Goal: Task Accomplishment & Management: Manage account settings

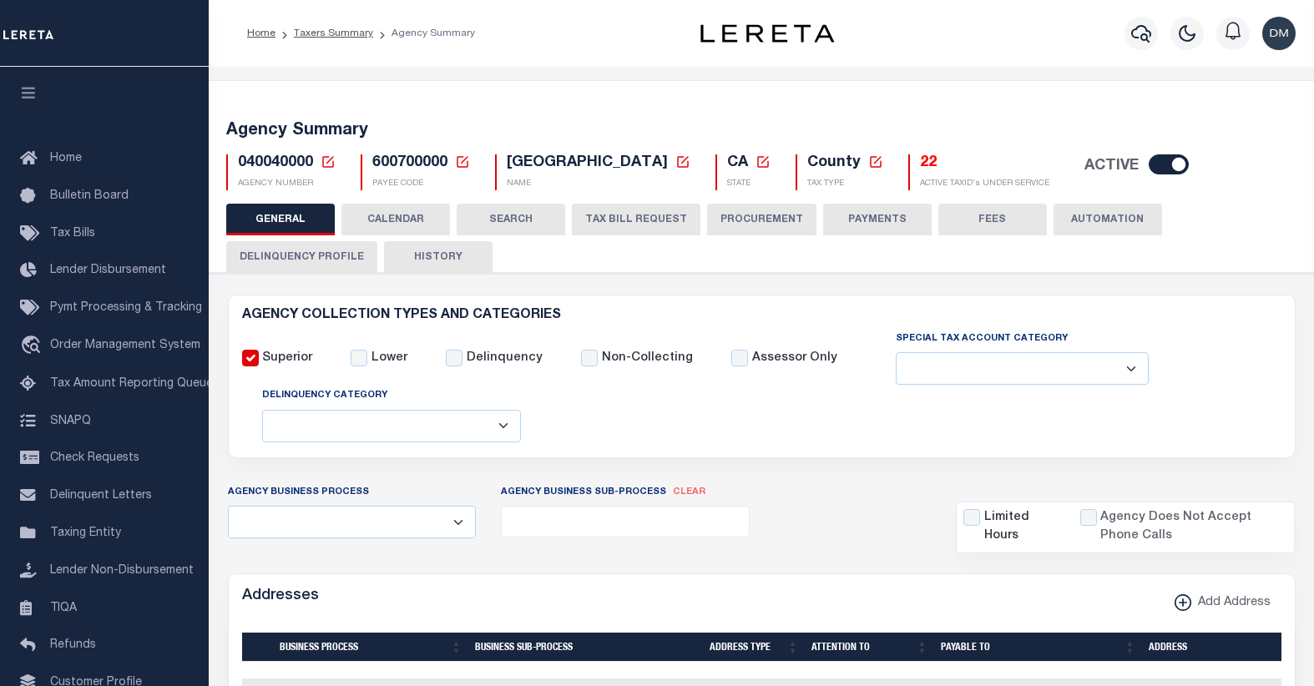
select select
click at [328, 167] on icon at bounding box center [328, 162] width 12 height 12
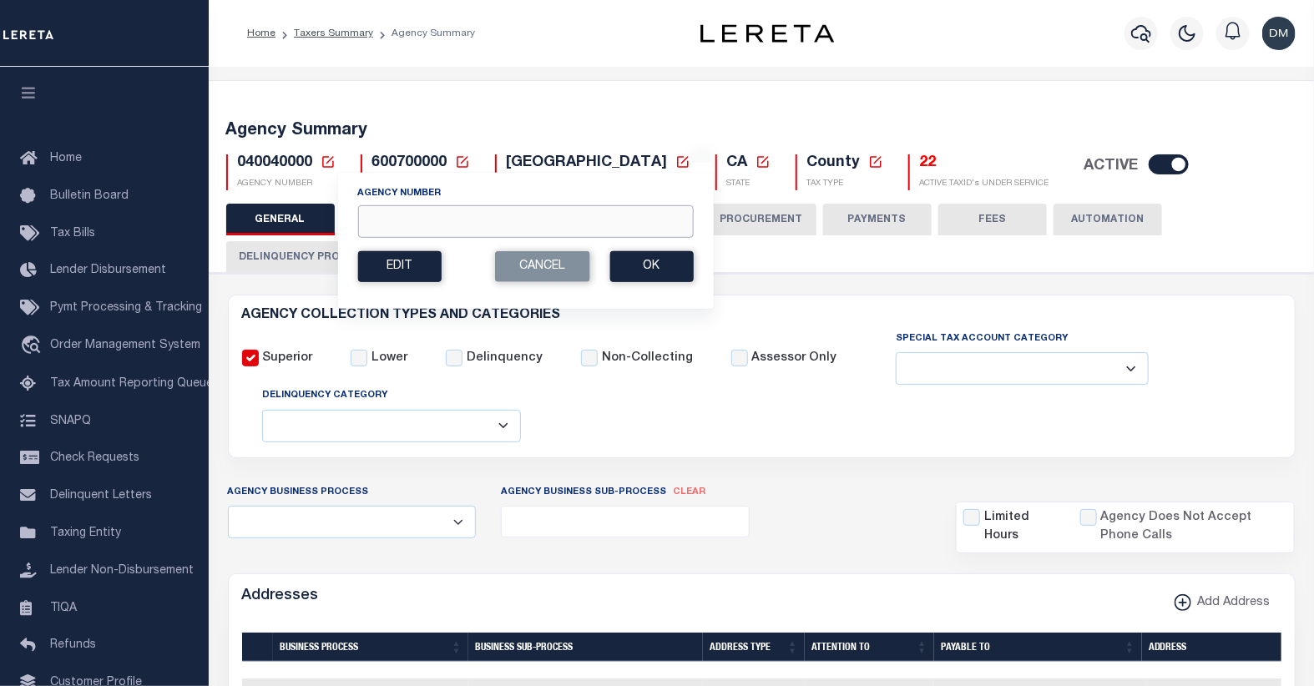
click at [563, 214] on input "Agency Number" at bounding box center [525, 221] width 336 height 33
type input "040380000"
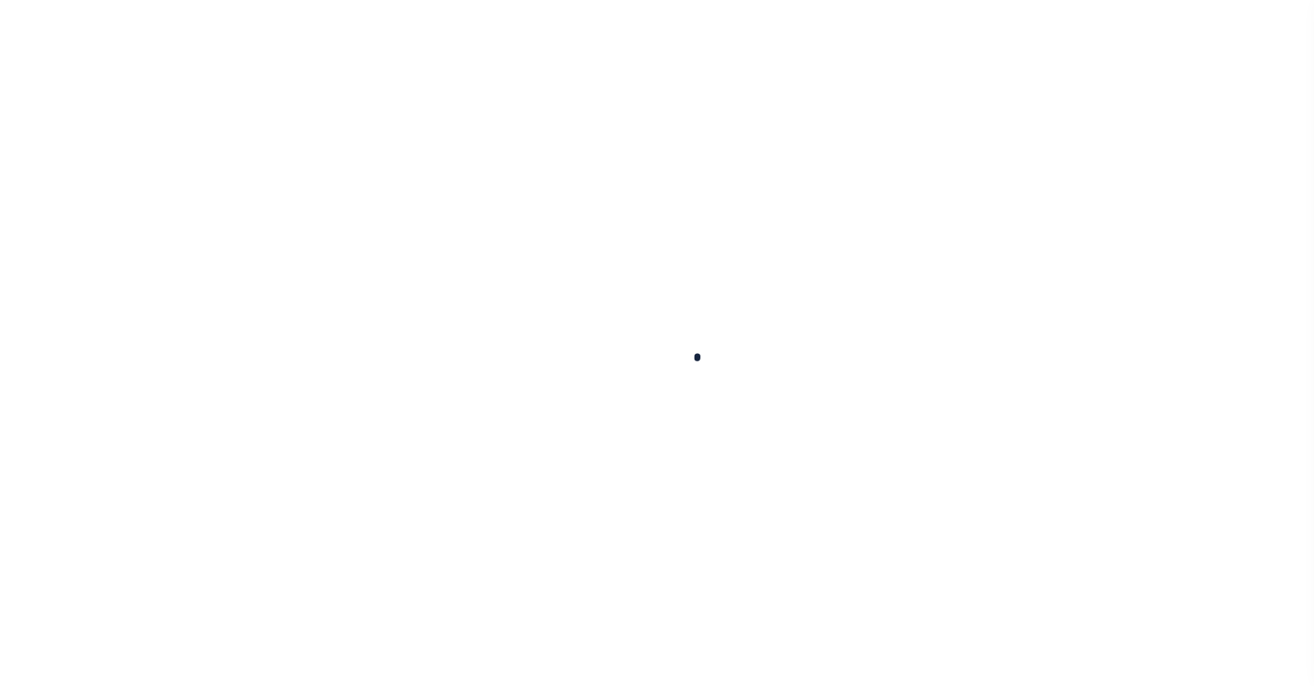
select select
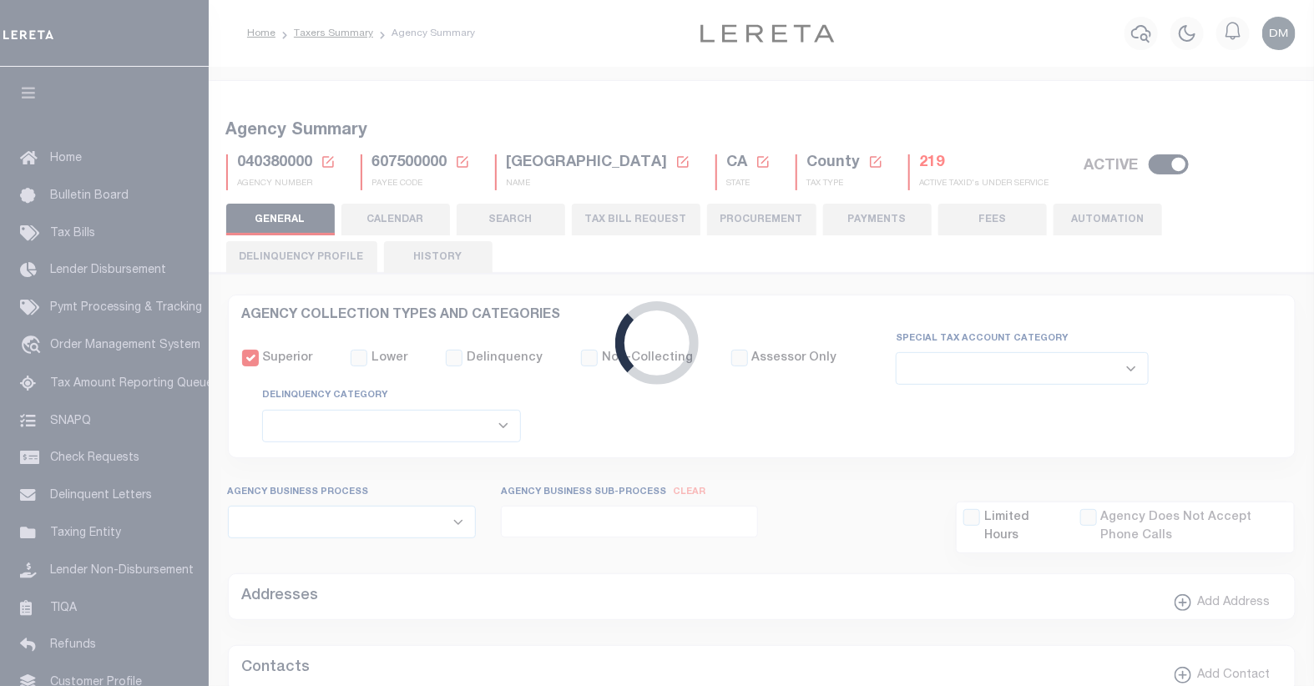
checkbox input "false"
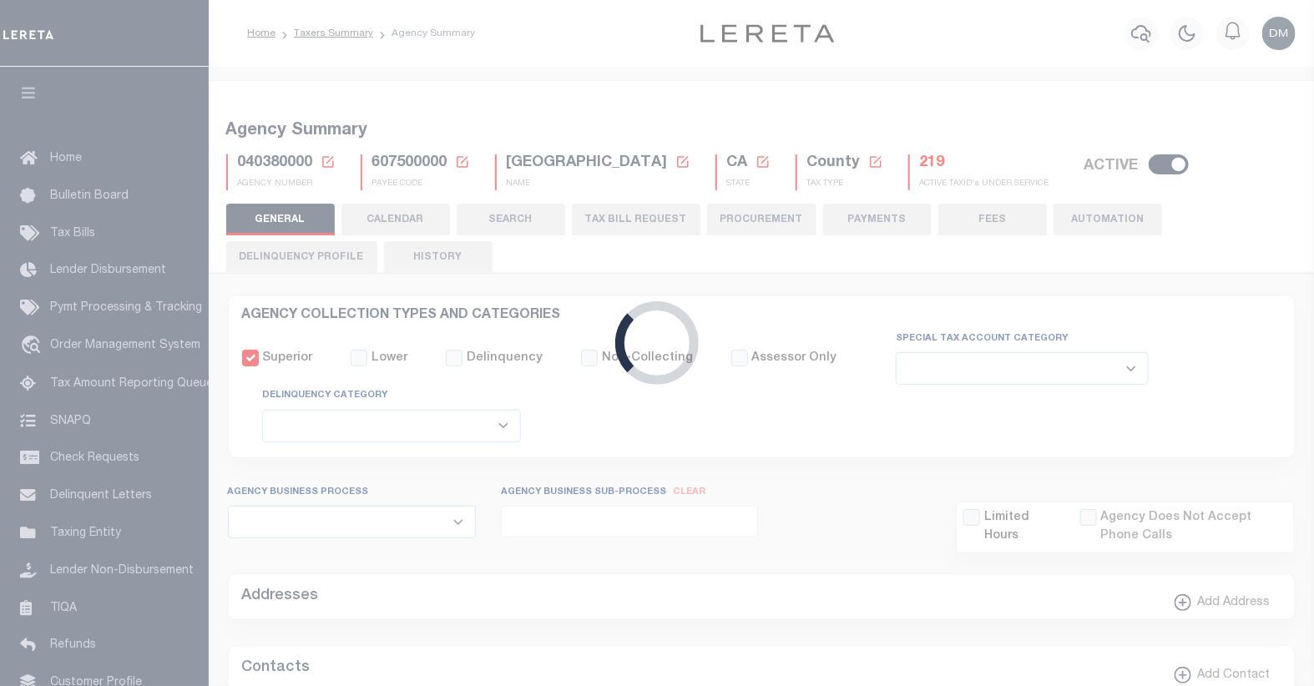
type input "607500000"
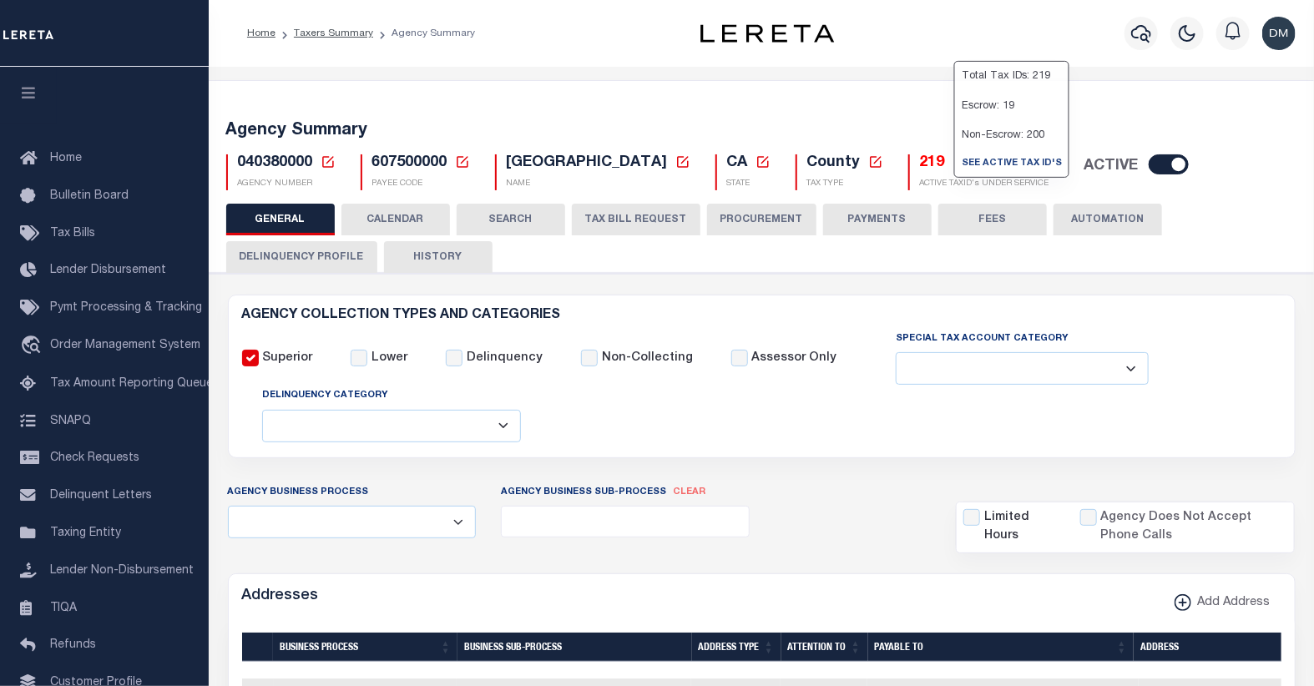
click at [961, 120] on p "Escrow: 19" at bounding box center [1012, 105] width 114 height 29
click at [960, 165] on h5 "219" at bounding box center [984, 163] width 129 height 18
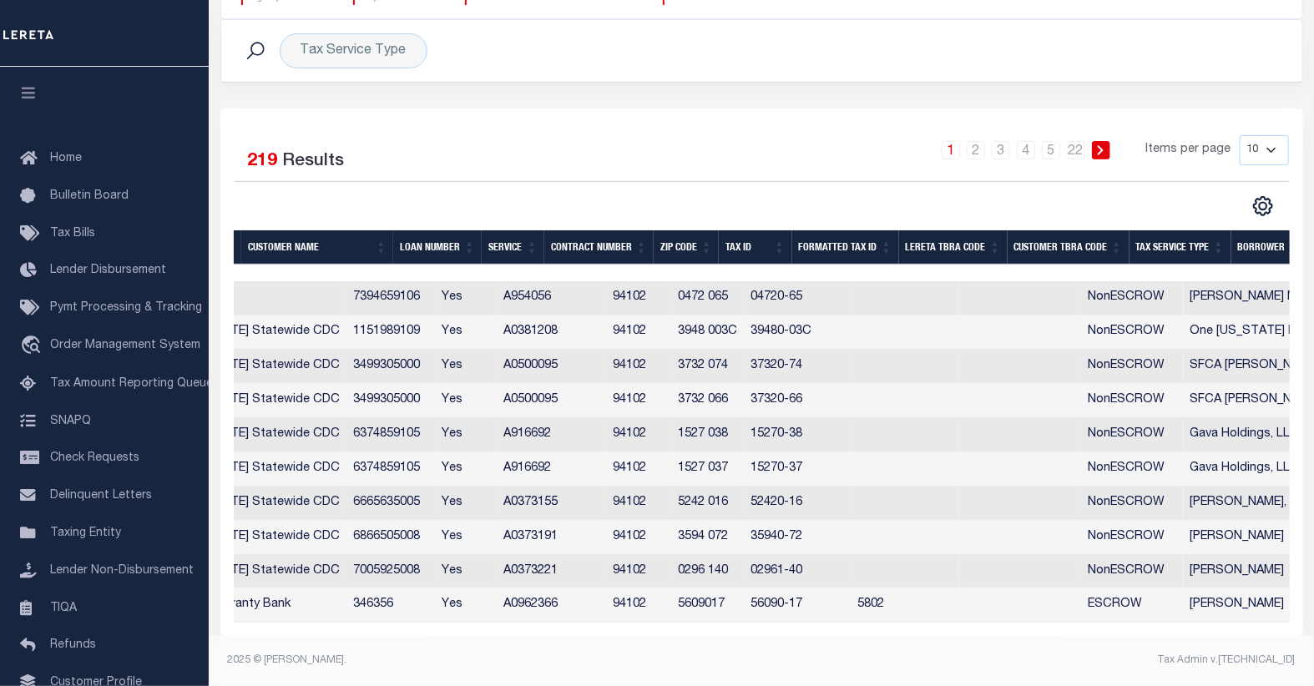
click at [599, 230] on th "Contract Number" at bounding box center [598, 247] width 109 height 34
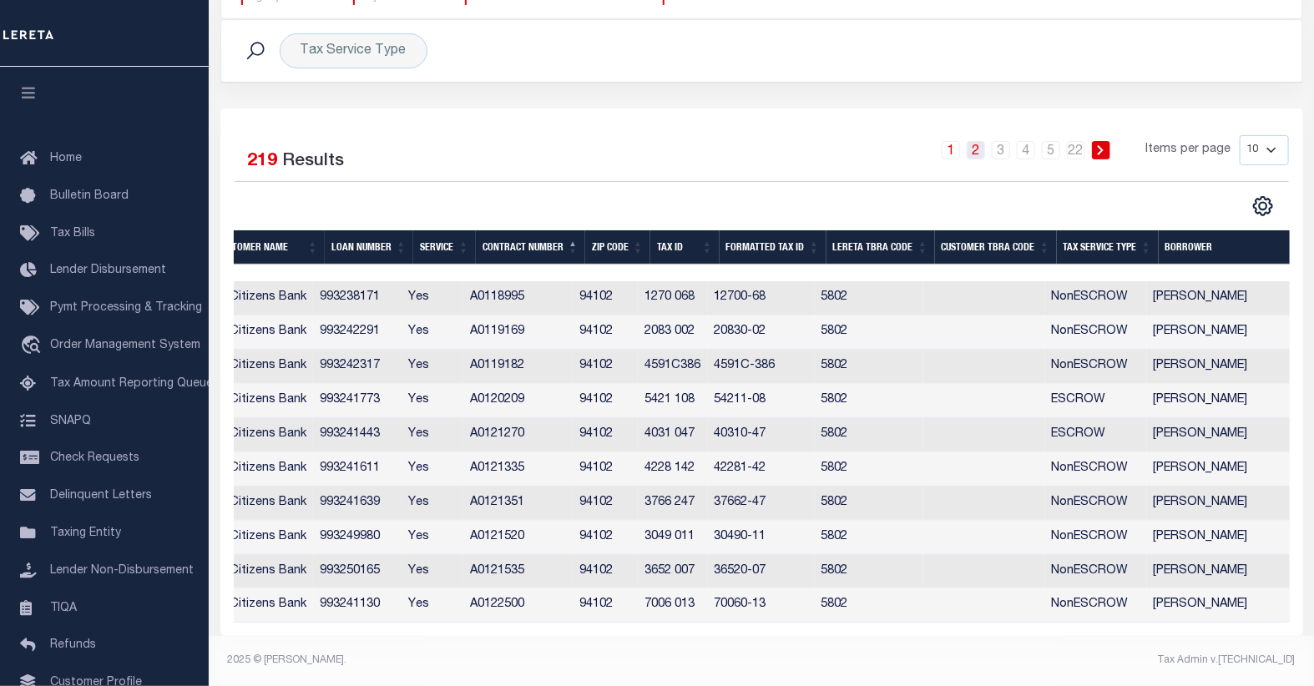
click at [979, 144] on link "2" at bounding box center [976, 150] width 18 height 18
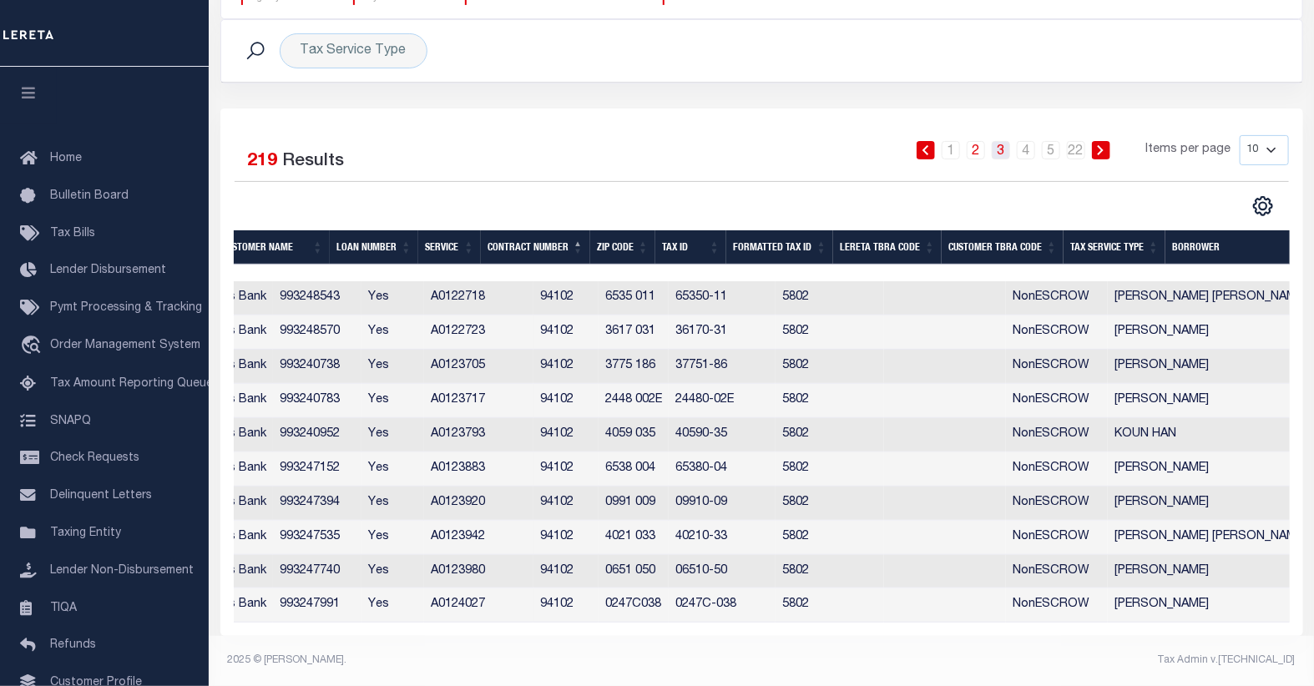
click at [1004, 143] on link "3" at bounding box center [1001, 150] width 18 height 18
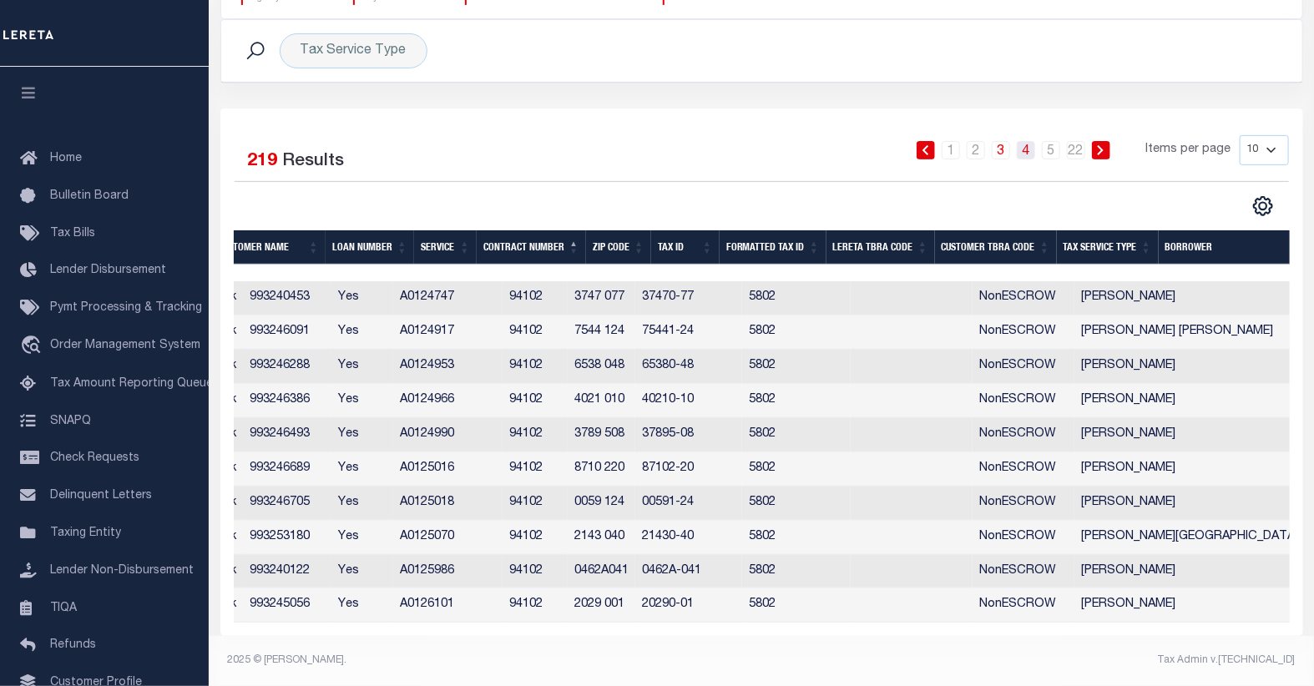
click at [1029, 141] on link "4" at bounding box center [1026, 150] width 18 height 18
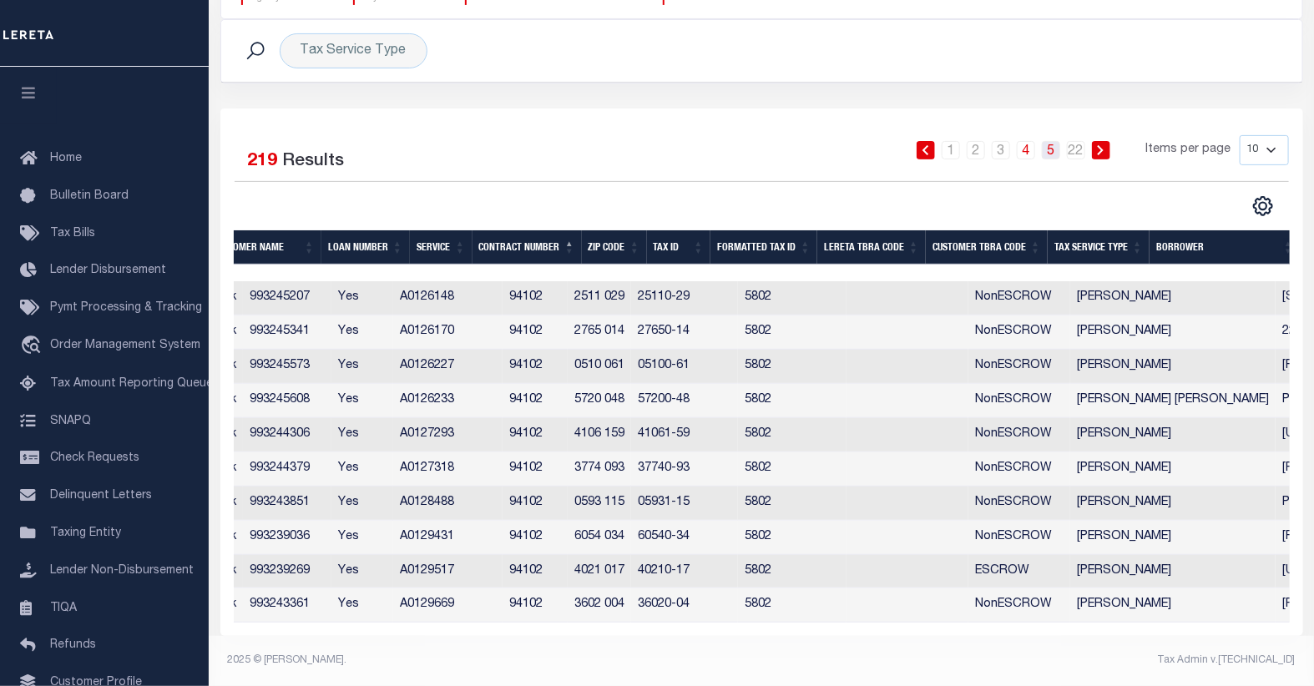
click at [1052, 141] on link "5" at bounding box center [1051, 150] width 18 height 18
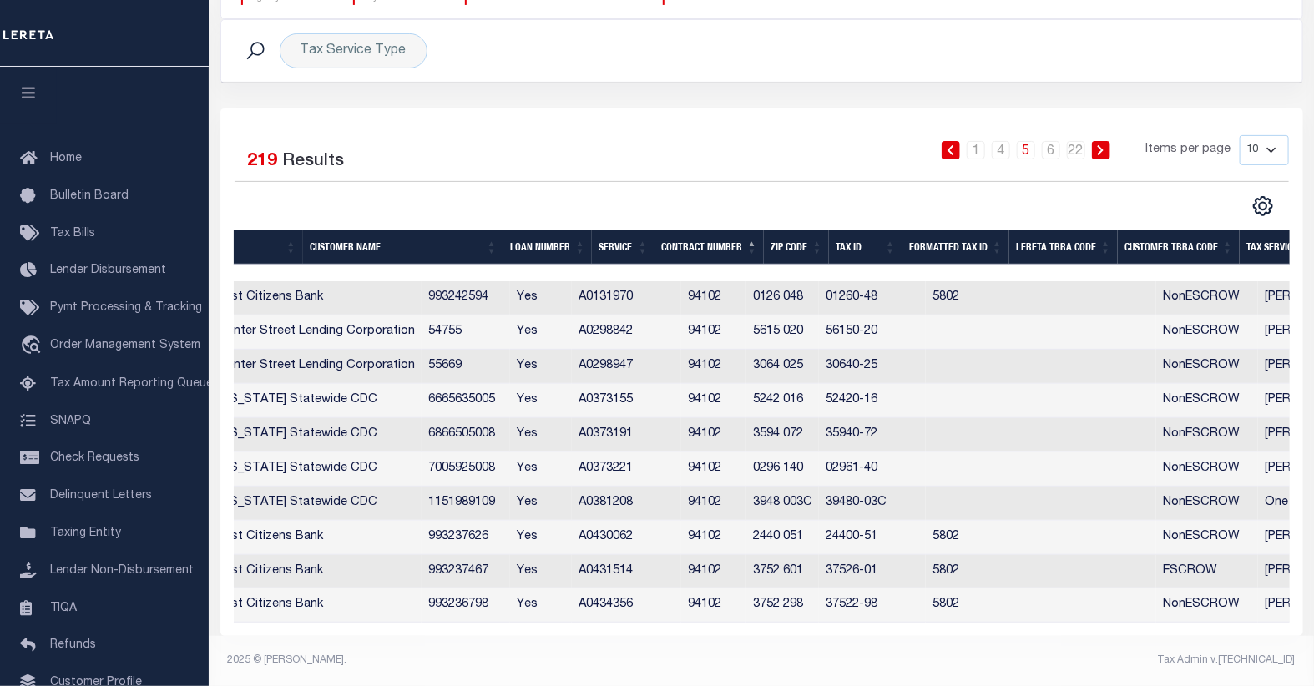
click at [1104, 145] on icon at bounding box center [1101, 150] width 8 height 10
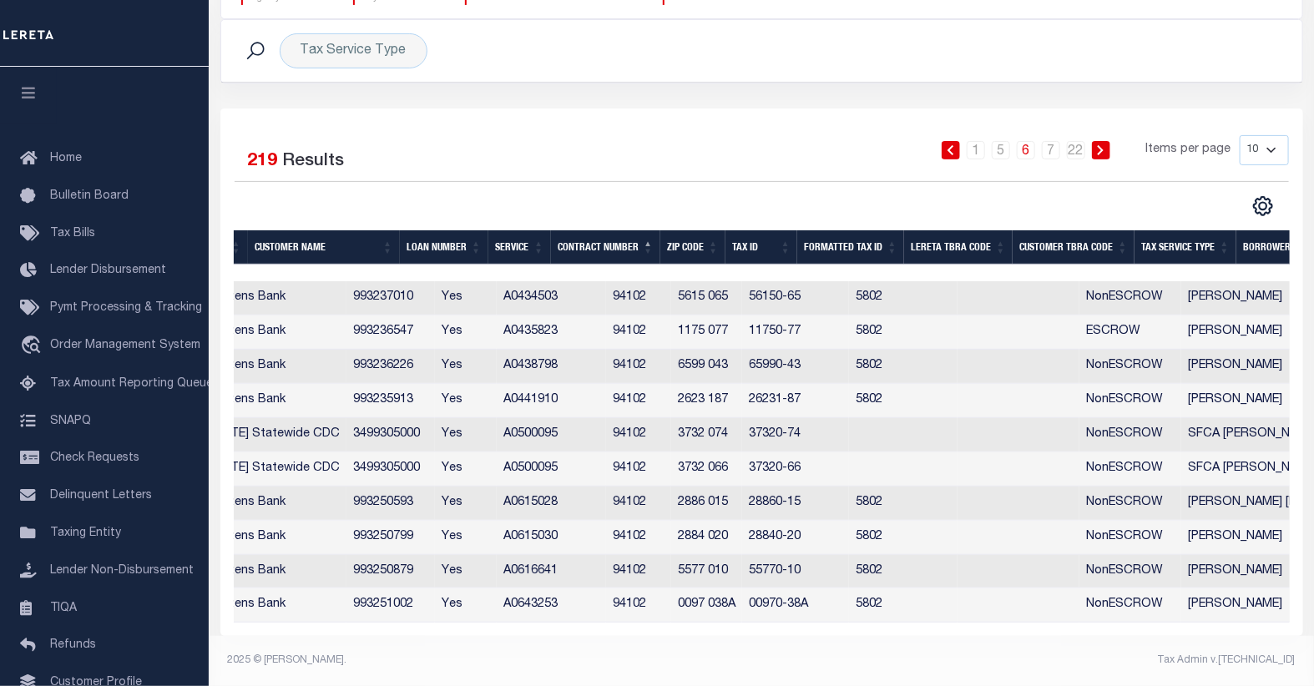
click at [1104, 145] on icon at bounding box center [1101, 150] width 8 height 10
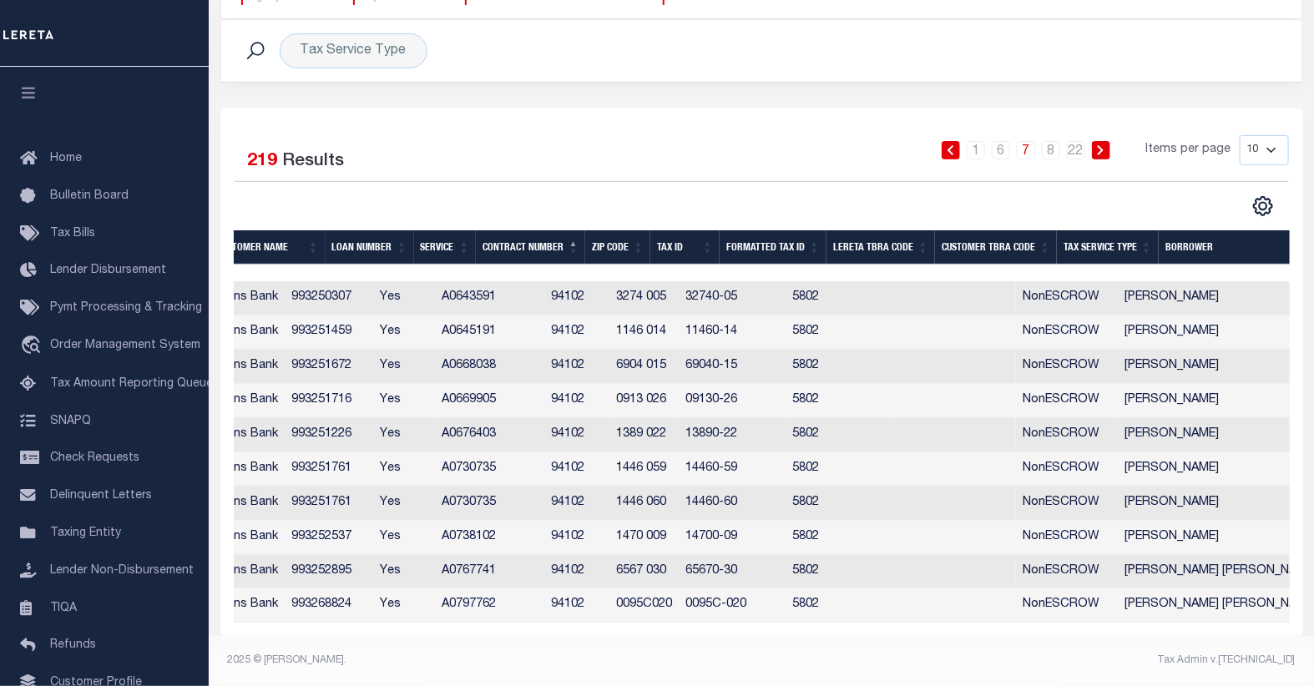
click at [1104, 145] on icon at bounding box center [1101, 150] width 8 height 10
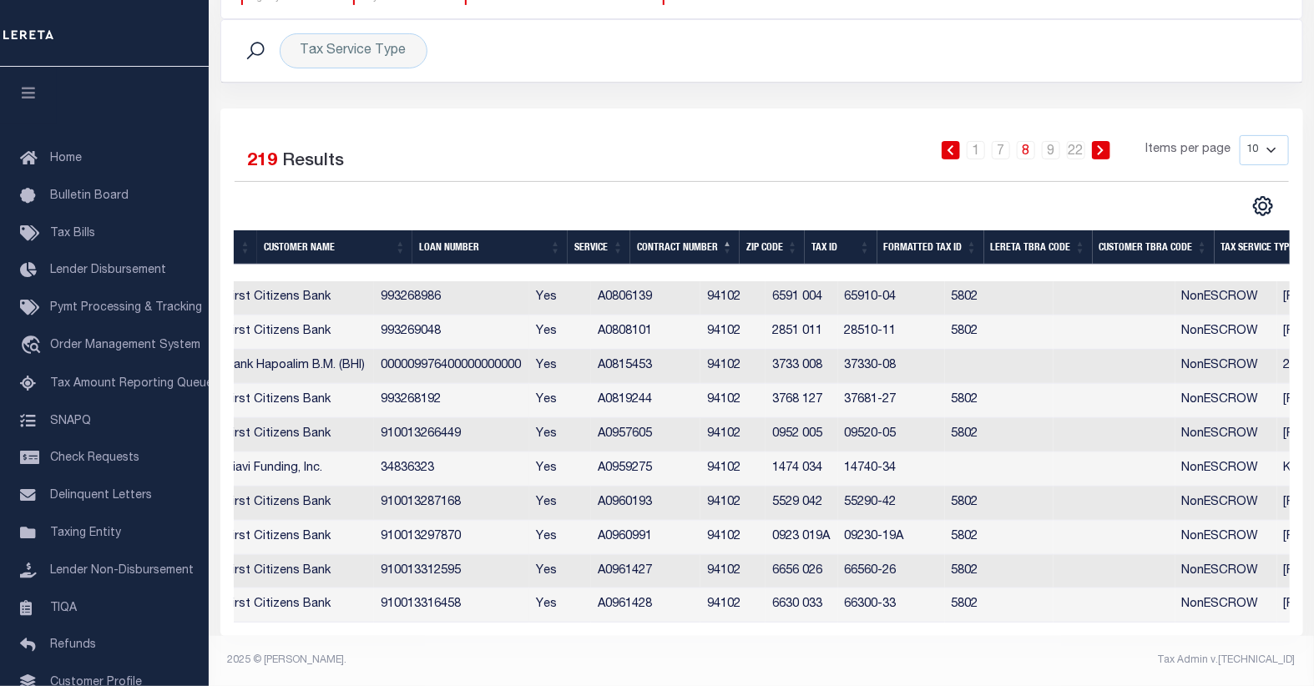
click at [1104, 145] on icon at bounding box center [1101, 150] width 8 height 10
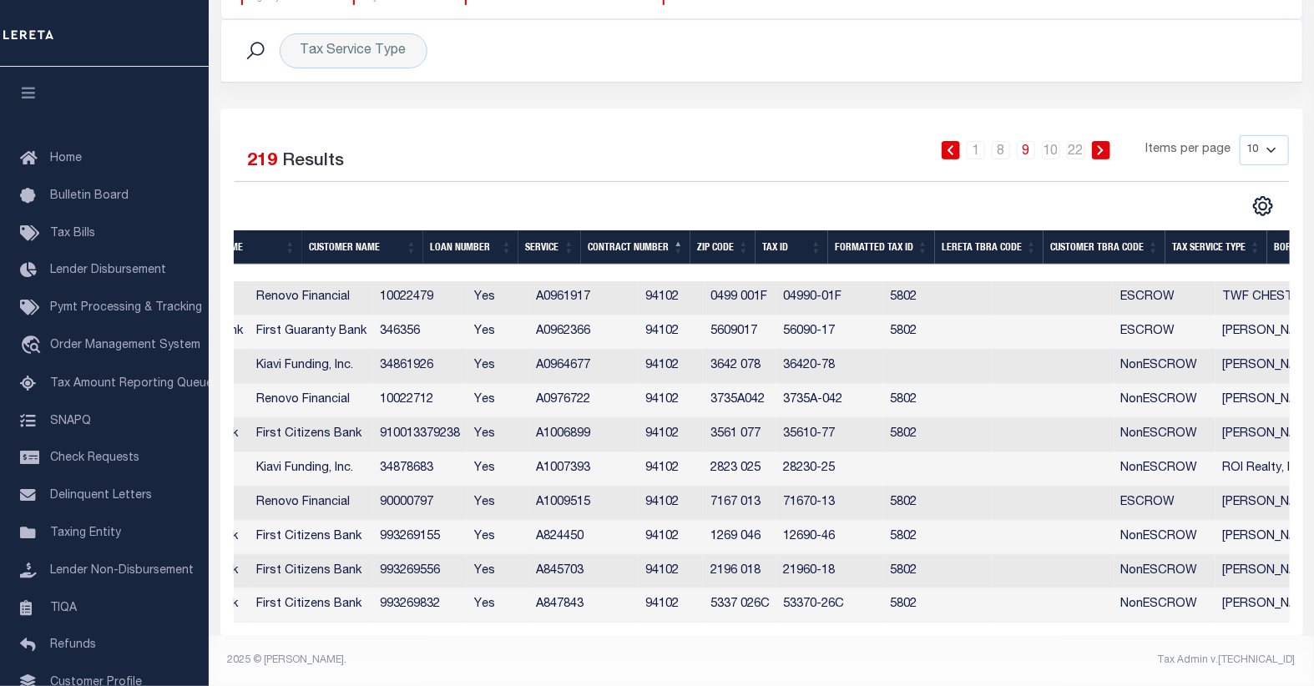
scroll to position [0, 334]
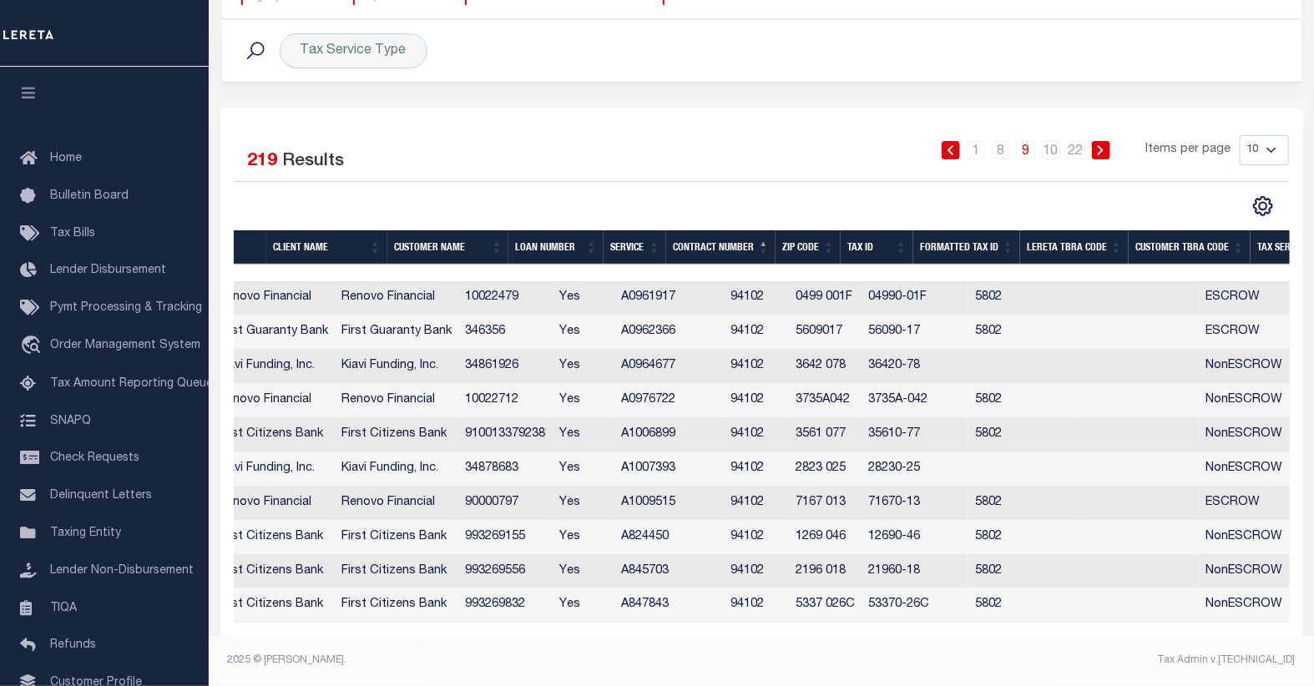
click at [541, 355] on td "34861926" at bounding box center [505, 367] width 94 height 34
click at [553, 355] on td "Yes" at bounding box center [584, 367] width 62 height 34
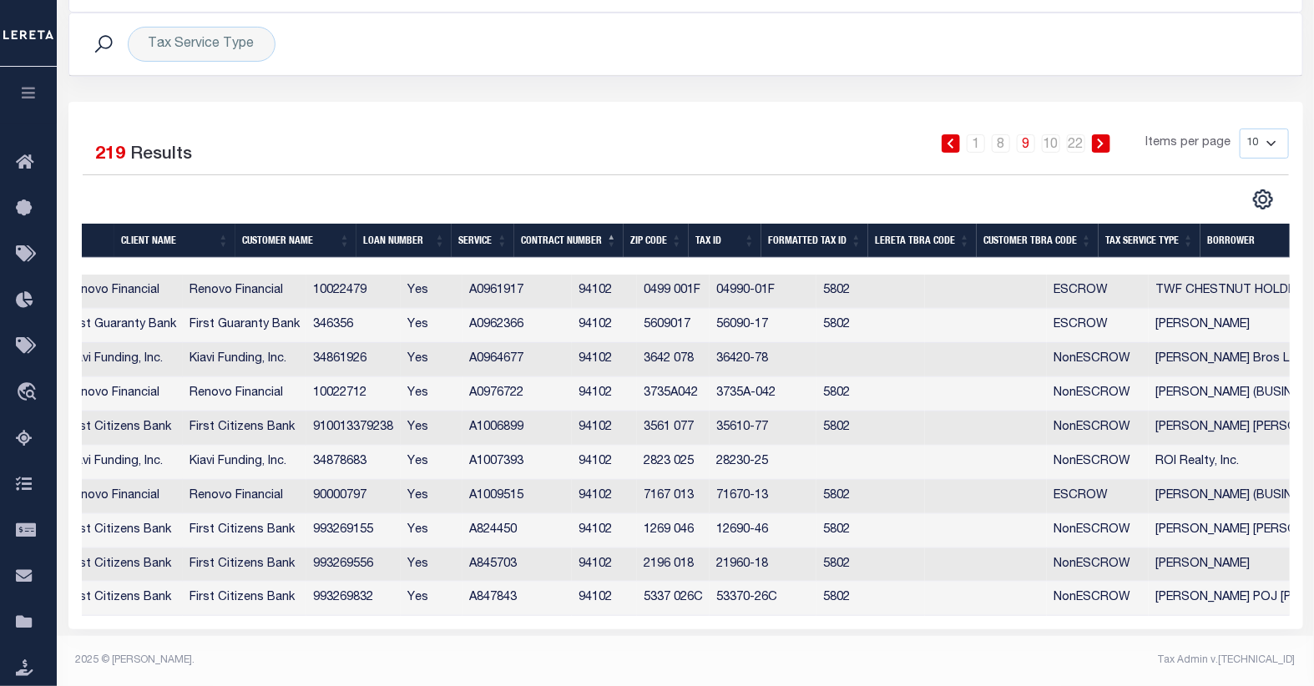
click at [541, 356] on td "A0964677" at bounding box center [516, 360] width 109 height 34
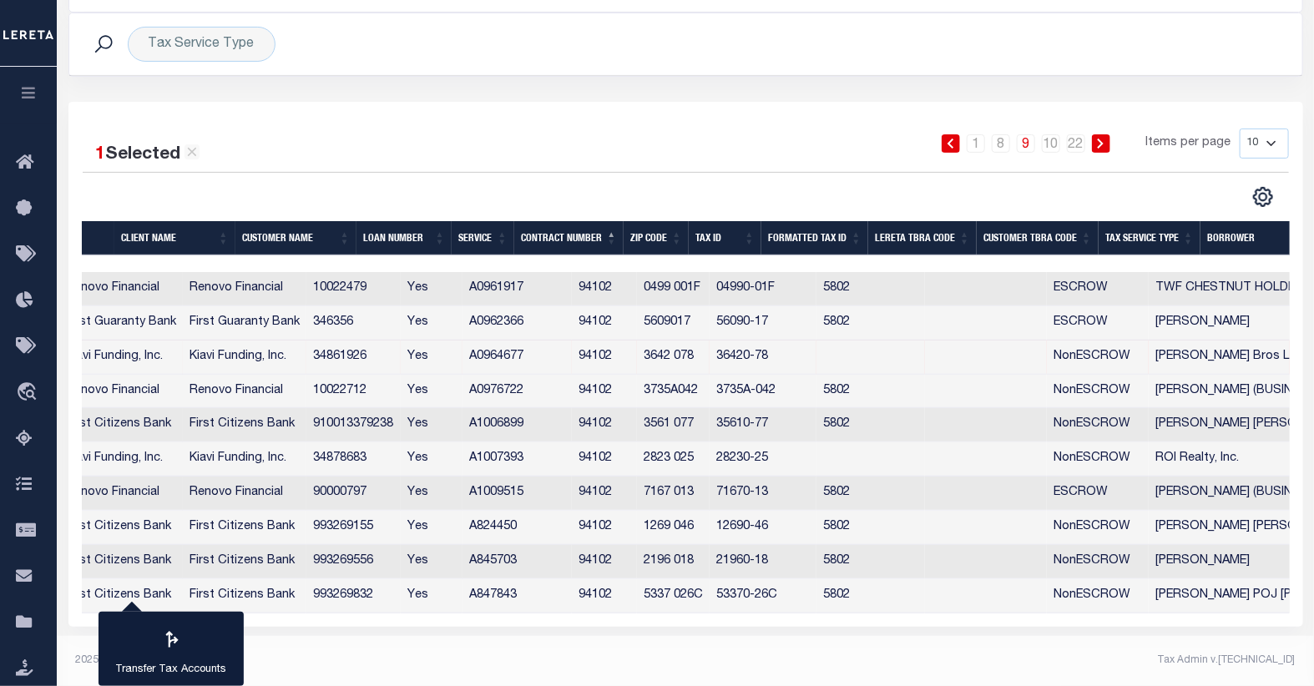
click at [541, 356] on td "A0964677" at bounding box center [516, 358] width 109 height 34
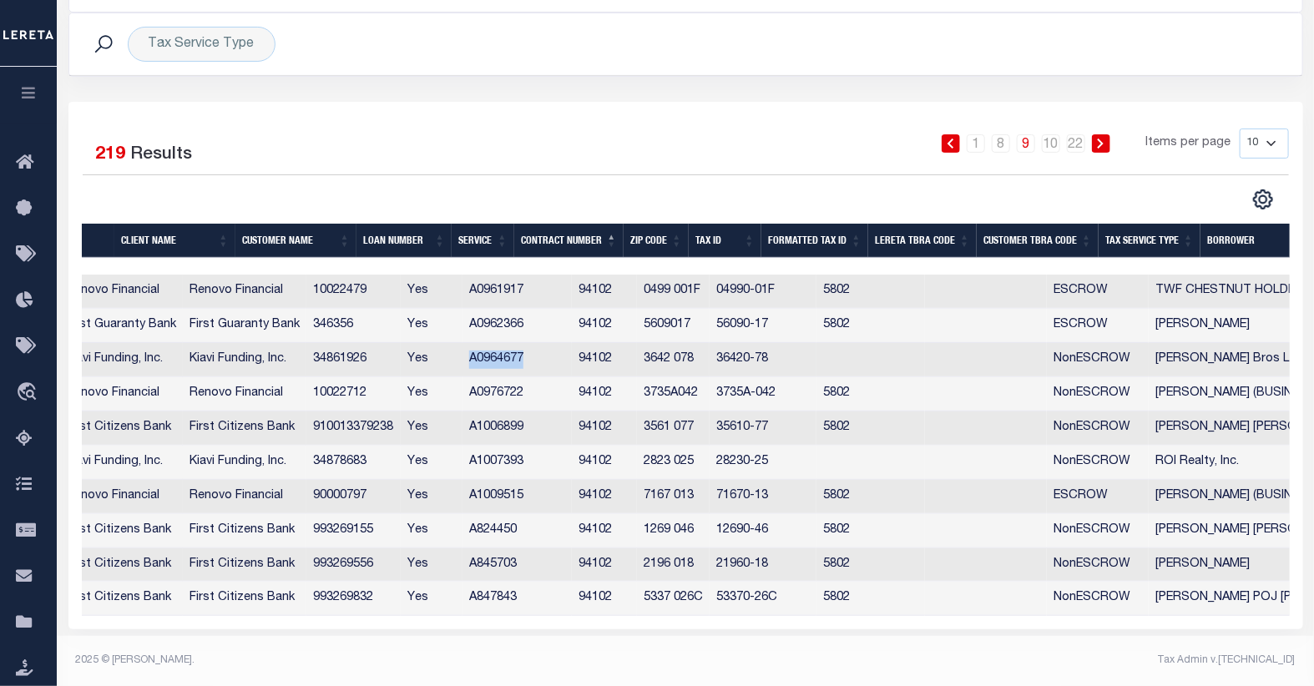
click at [398, 362] on td "34861926" at bounding box center [353, 360] width 94 height 34
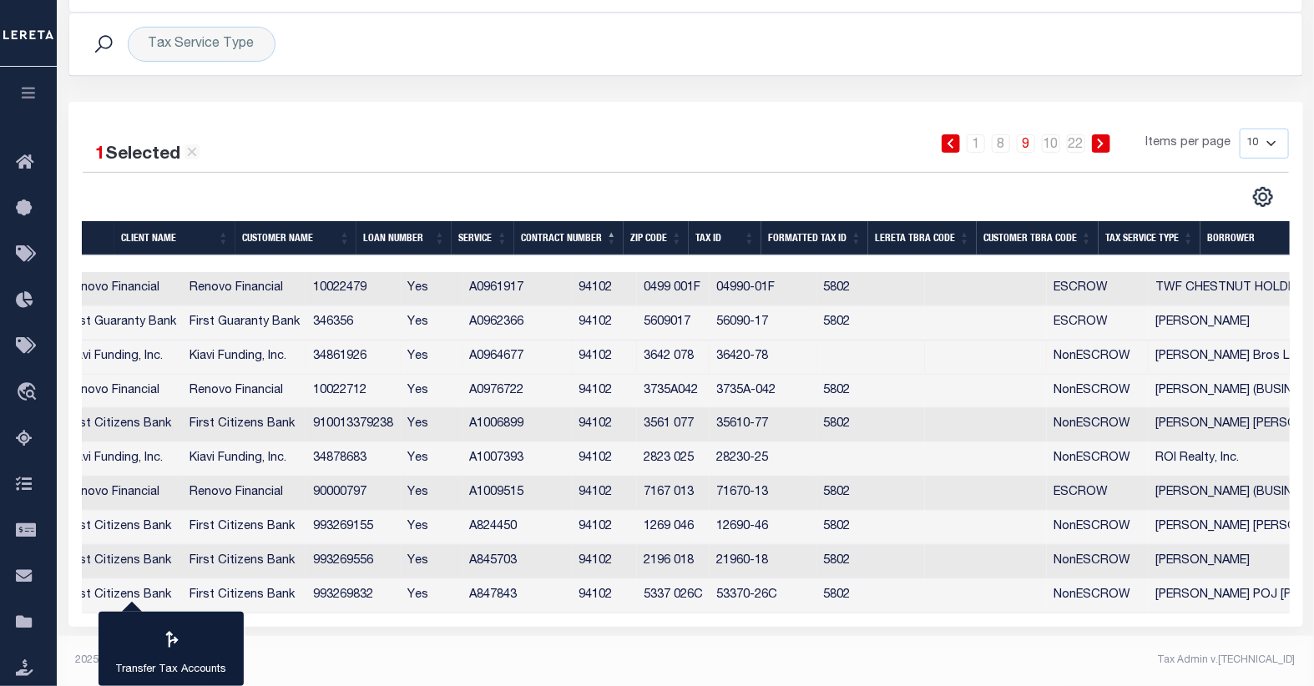
click at [390, 357] on td "34861926" at bounding box center [353, 358] width 94 height 34
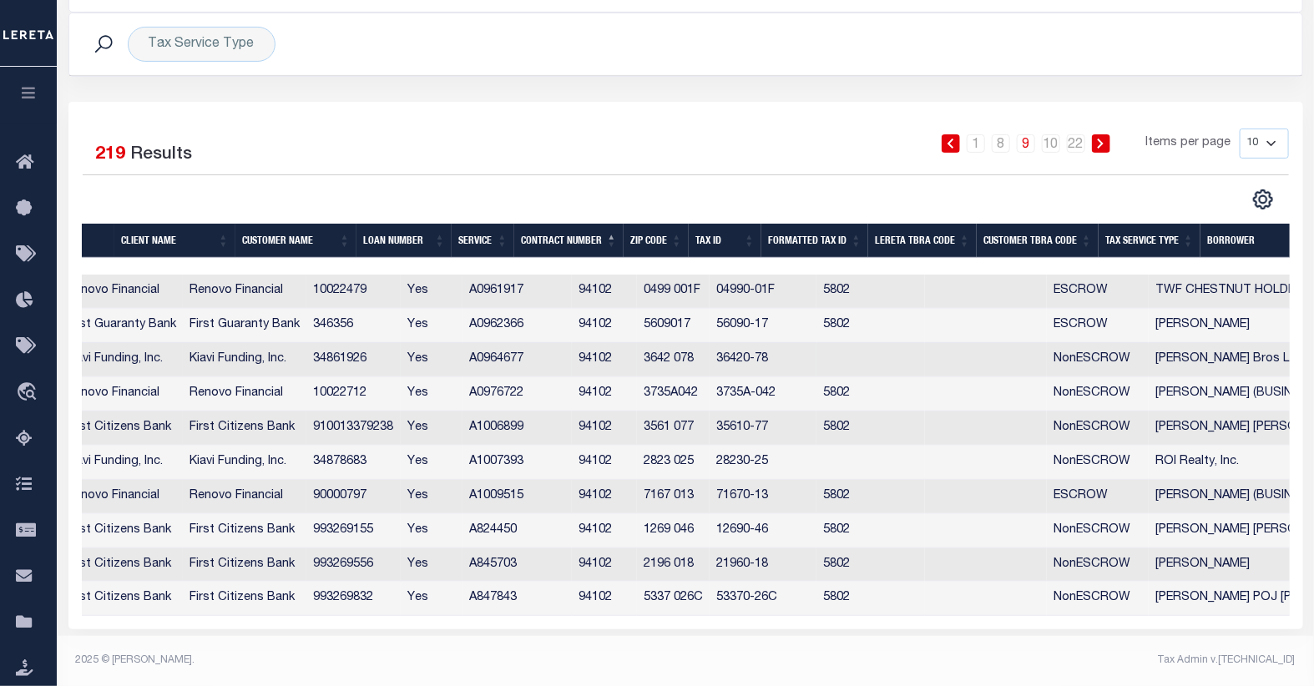
click at [390, 355] on td "34861926" at bounding box center [353, 360] width 94 height 34
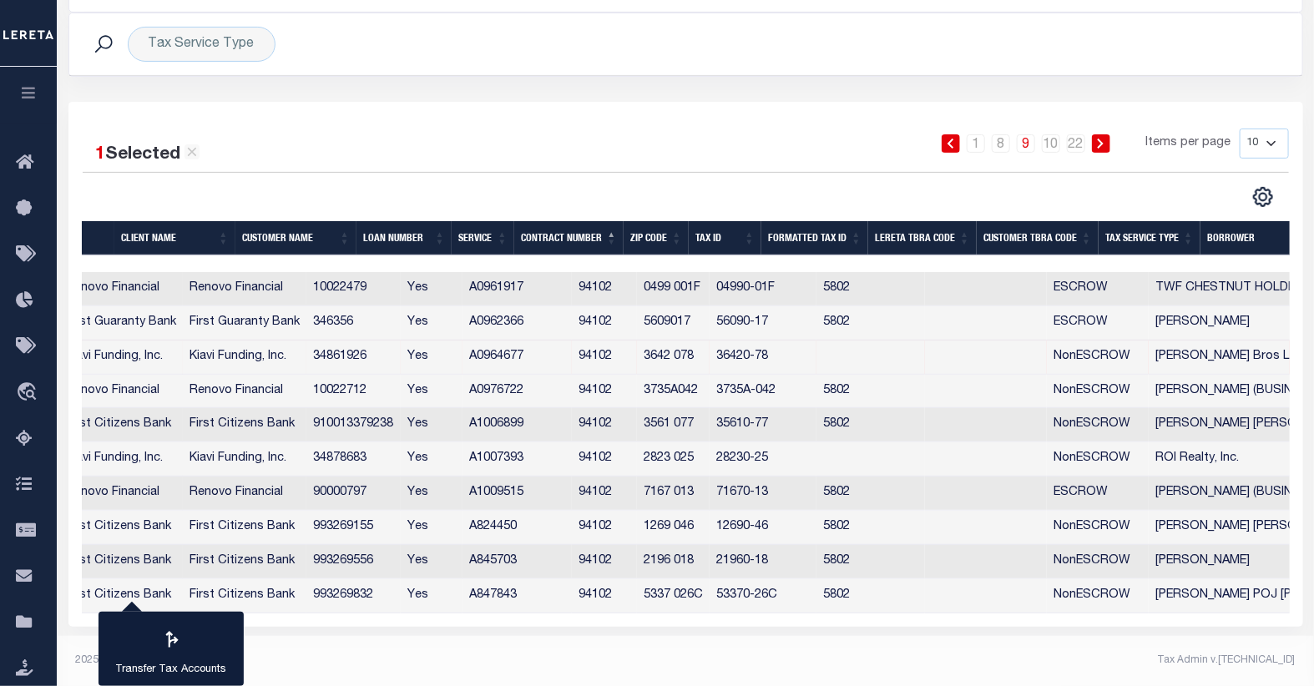
click at [390, 355] on td "34861926" at bounding box center [353, 358] width 94 height 34
checkbox input "false"
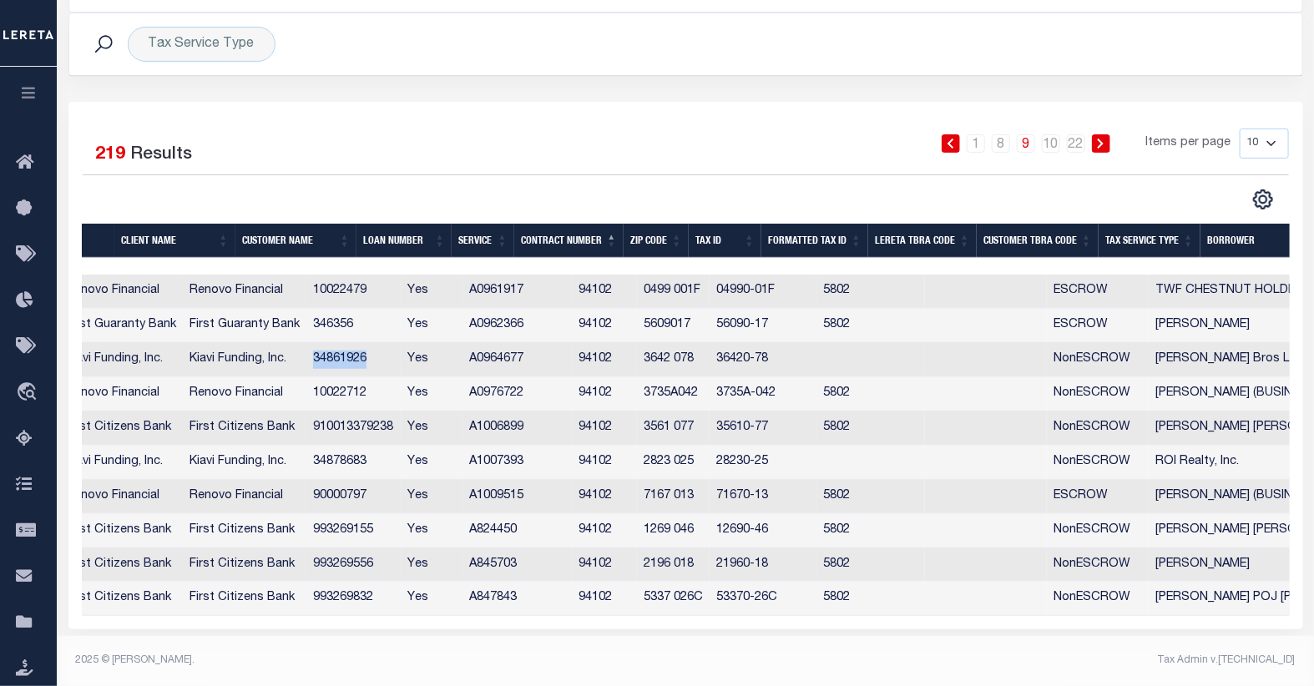
copy td "34861926"
click at [399, 331] on td "346356" at bounding box center [353, 326] width 94 height 34
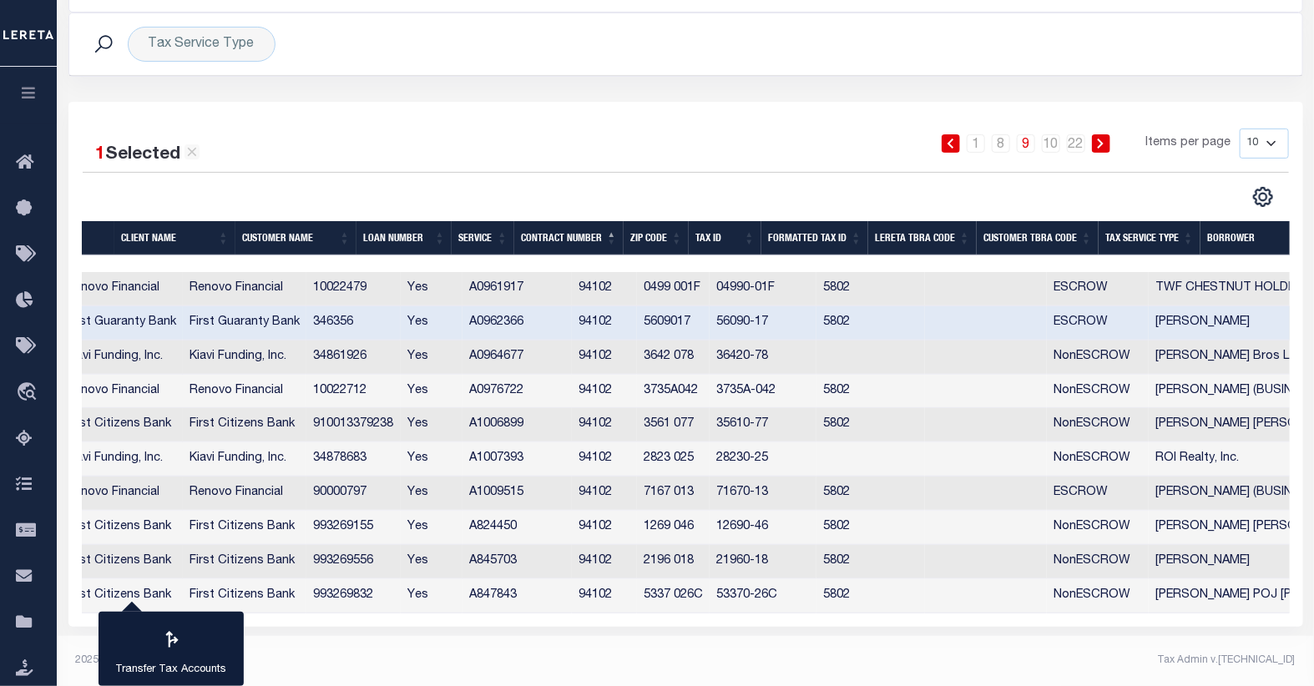
click at [384, 322] on td "346356" at bounding box center [353, 323] width 94 height 34
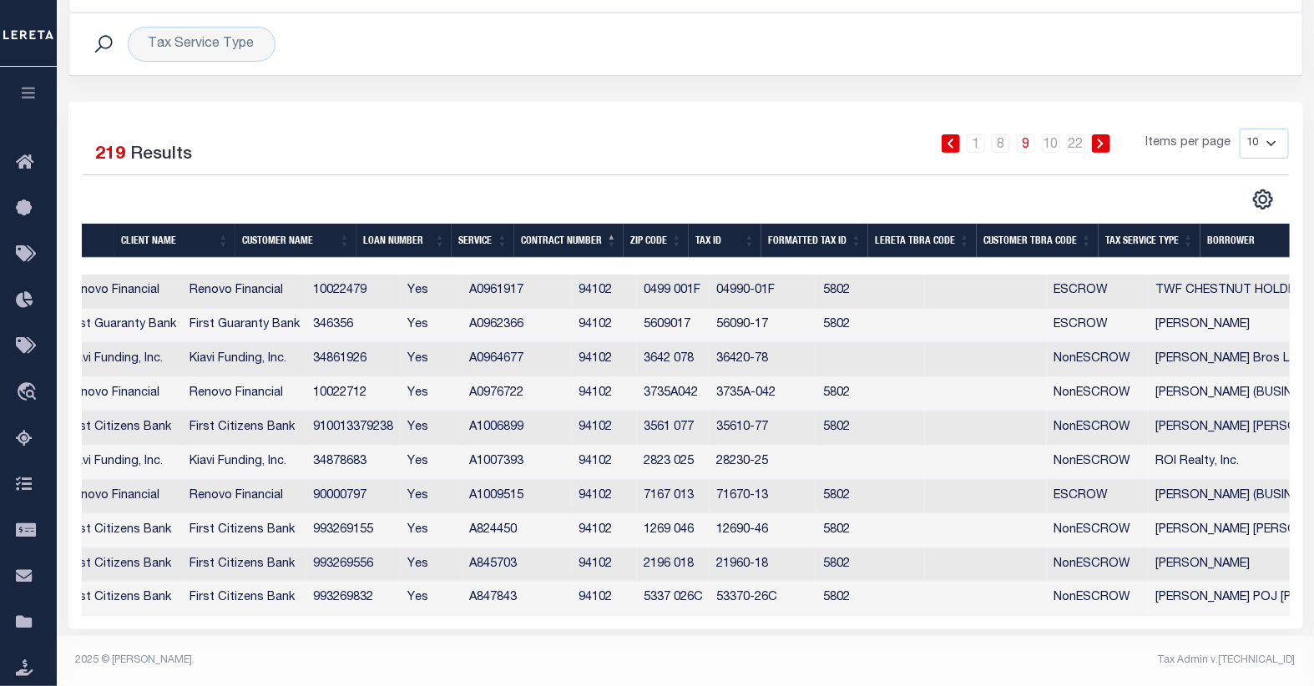
click at [384, 322] on td "346356" at bounding box center [353, 326] width 94 height 34
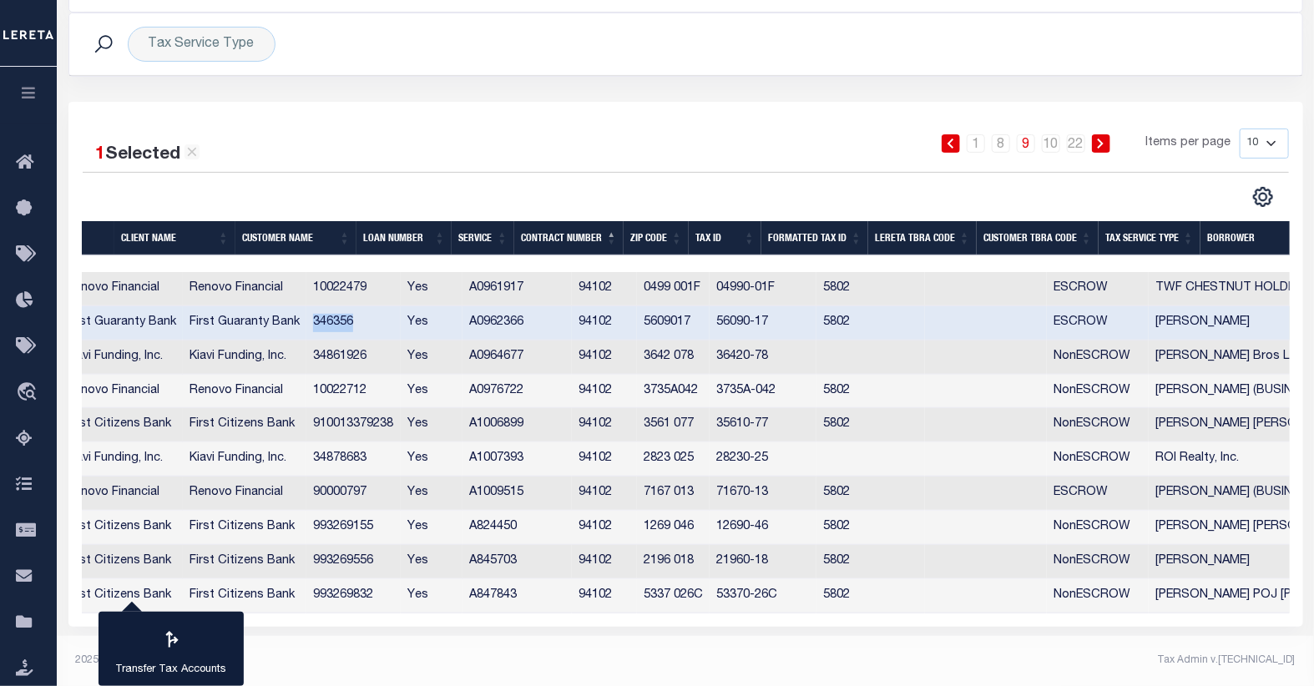
click at [384, 322] on td "346356" at bounding box center [353, 323] width 94 height 34
checkbox input "false"
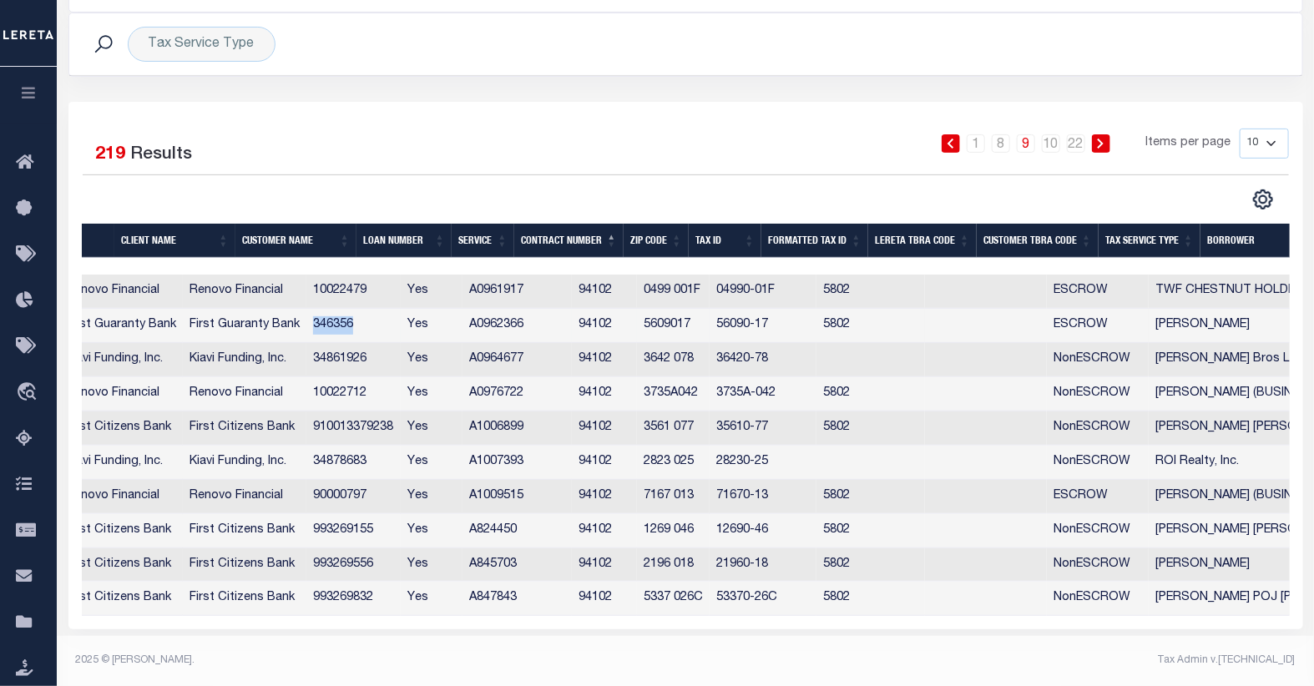
copy td "346356"
click at [1104, 142] on icon at bounding box center [1101, 144] width 6 height 10
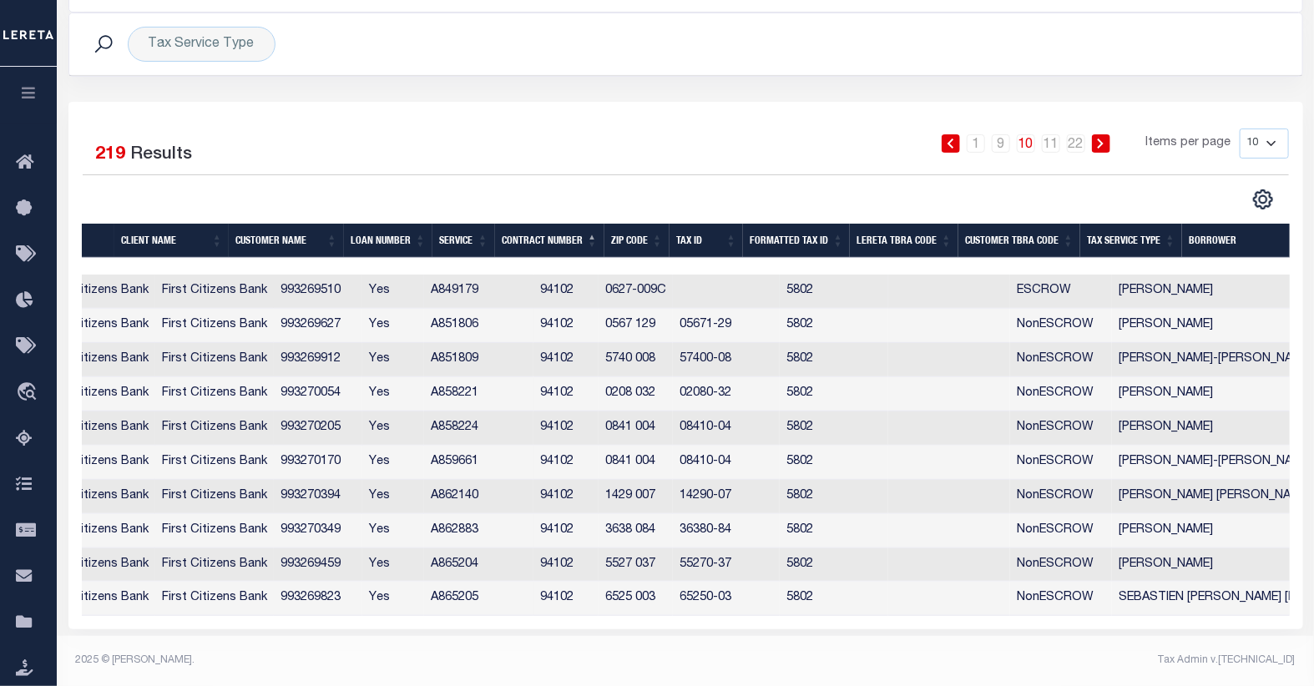
click at [362, 295] on td "993269510" at bounding box center [318, 292] width 88 height 34
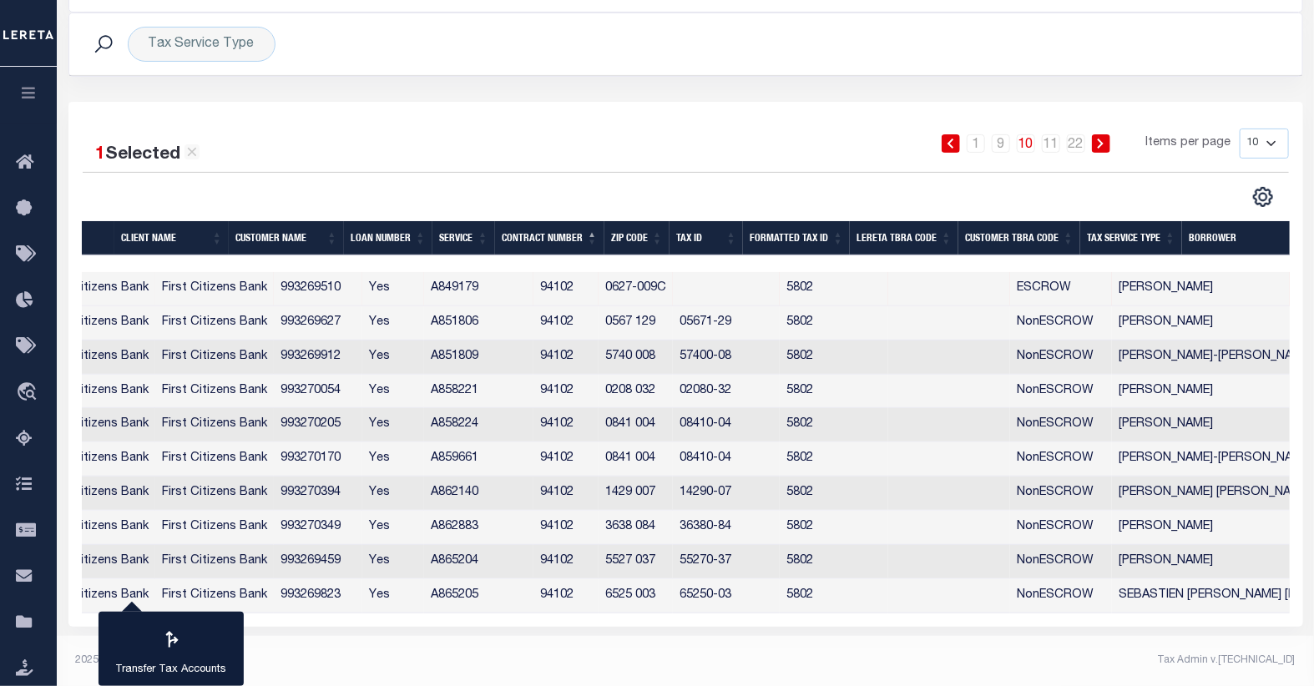
click at [362, 287] on td "993269510" at bounding box center [318, 289] width 88 height 34
checkbox input "true"
copy td "993269510"
